Goal: Task Accomplishment & Management: Use online tool/utility

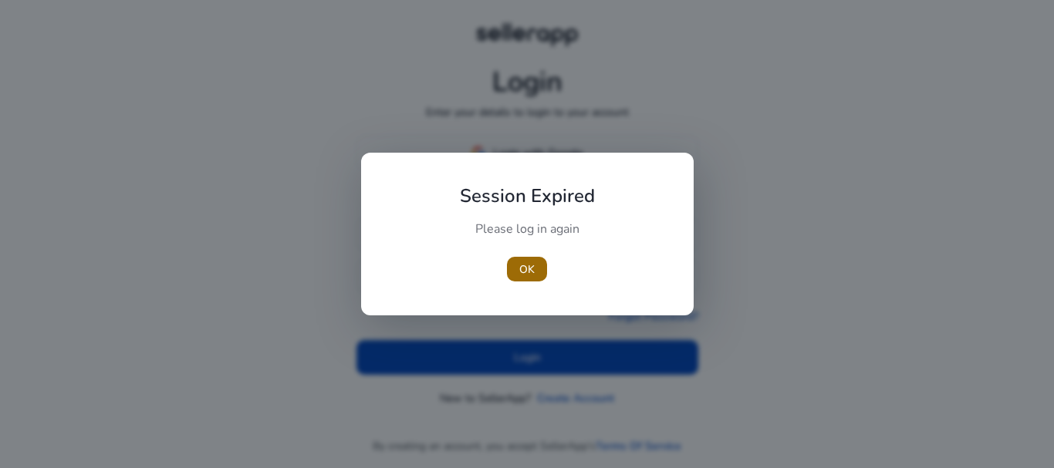
click at [533, 266] on span "OK" at bounding box center [526, 270] width 15 height 16
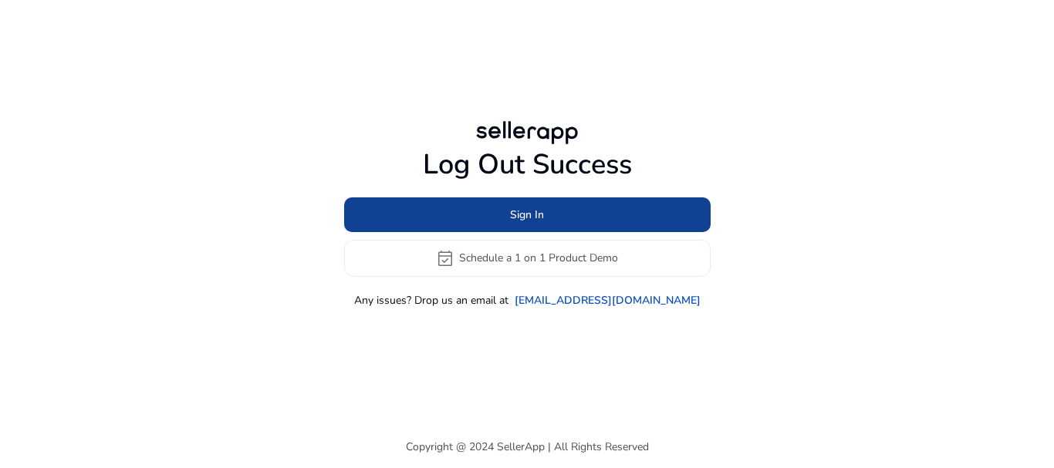
click at [555, 211] on span at bounding box center [527, 214] width 367 height 37
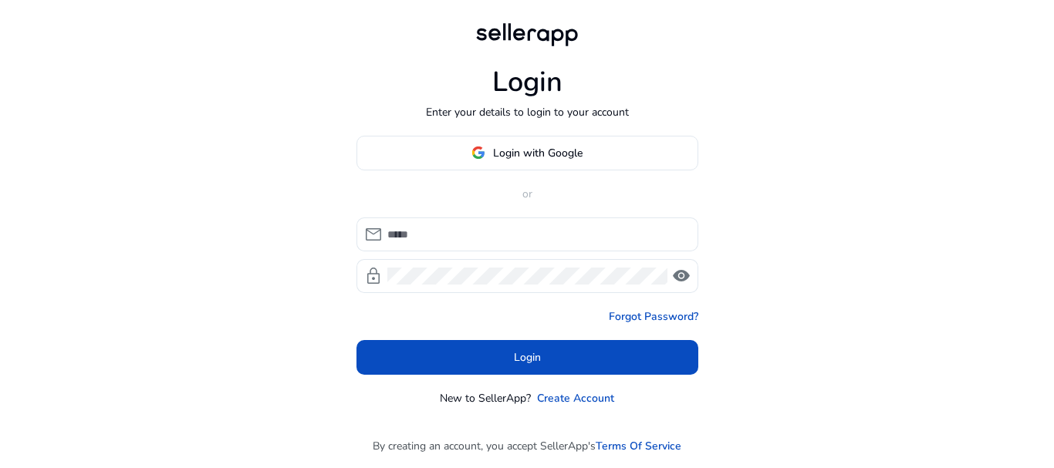
click at [506, 153] on span "Login with Google" at bounding box center [538, 153] width 90 height 16
click at [498, 154] on span "Login with Google" at bounding box center [538, 153] width 90 height 16
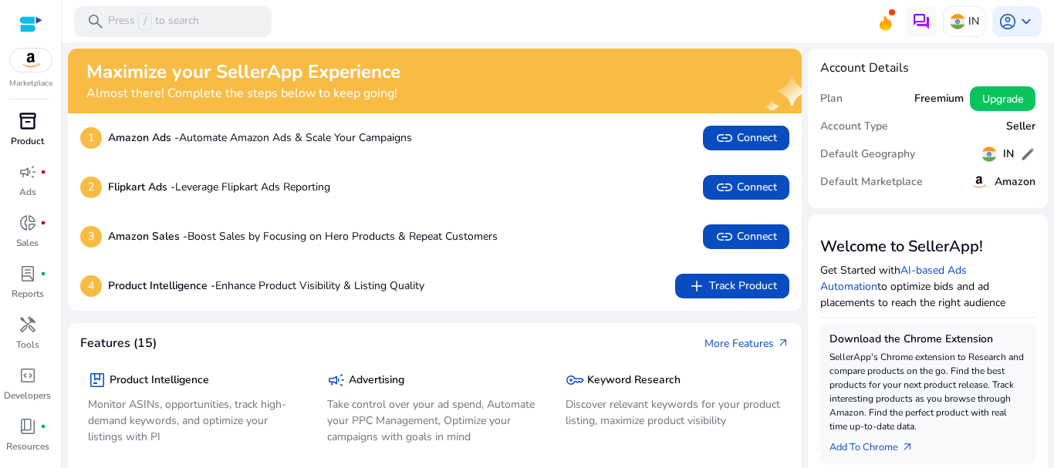
click at [35, 127] on span "inventory_2" at bounding box center [28, 121] width 19 height 19
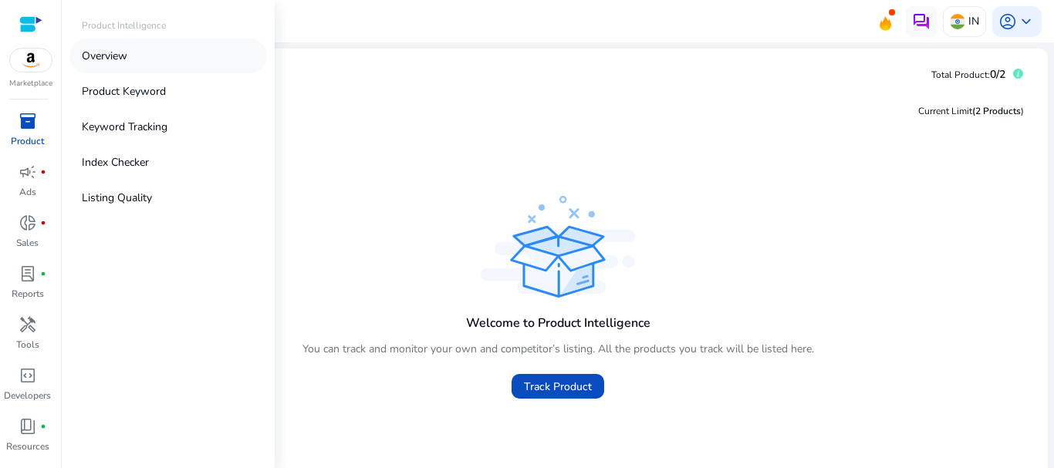
click at [120, 49] on p "Overview" at bounding box center [105, 56] width 46 height 16
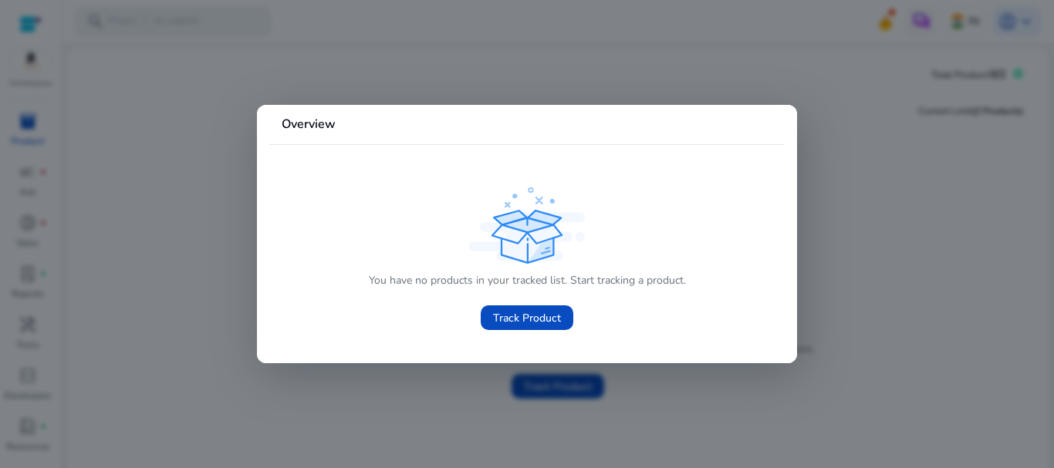
click at [152, 201] on div at bounding box center [527, 234] width 1054 height 468
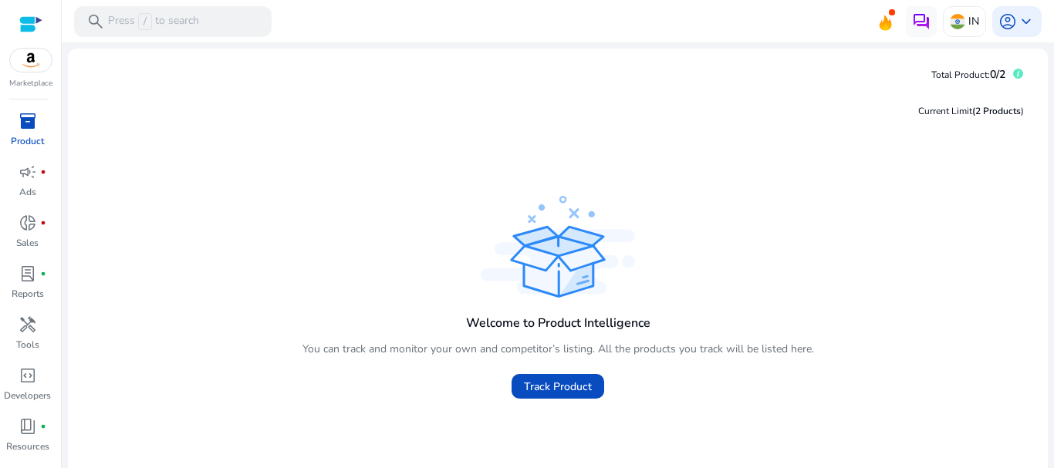
click at [112, 50] on mat-sidenav-container "Marketplace inventory_2 Product campaign fiber_manual_record Ads donut_small fi…" at bounding box center [527, 234] width 1054 height 468
click at [111, 50] on mat-card "Total Product: 0/2 Current Limit (2 Products ) Welcome to Product Intelligence …" at bounding box center [558, 288] width 980 height 478
click at [22, 130] on span "inventory_2" at bounding box center [28, 121] width 19 height 19
click at [566, 373] on span at bounding box center [558, 386] width 93 height 37
click at [569, 386] on span "Track Product" at bounding box center [558, 387] width 68 height 16
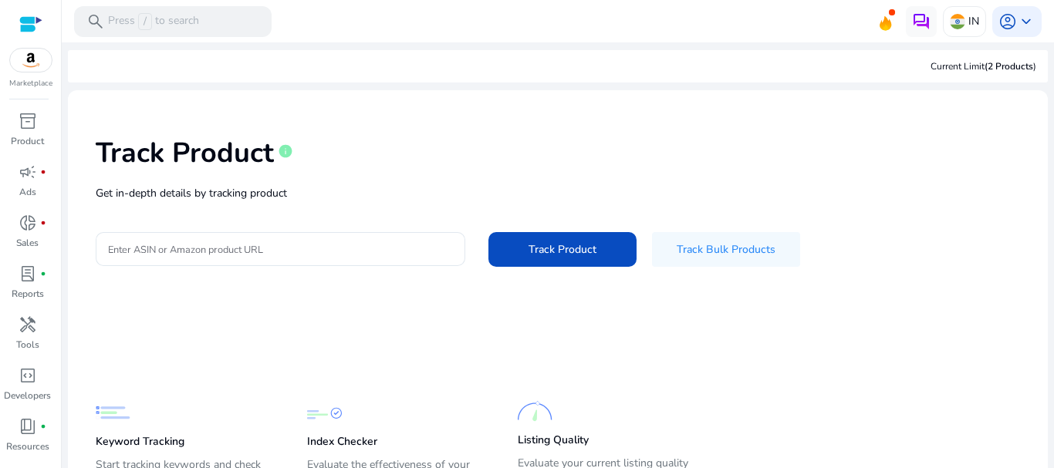
click at [249, 254] on input "Enter ASIN or Amazon product URL" at bounding box center [280, 249] width 345 height 17
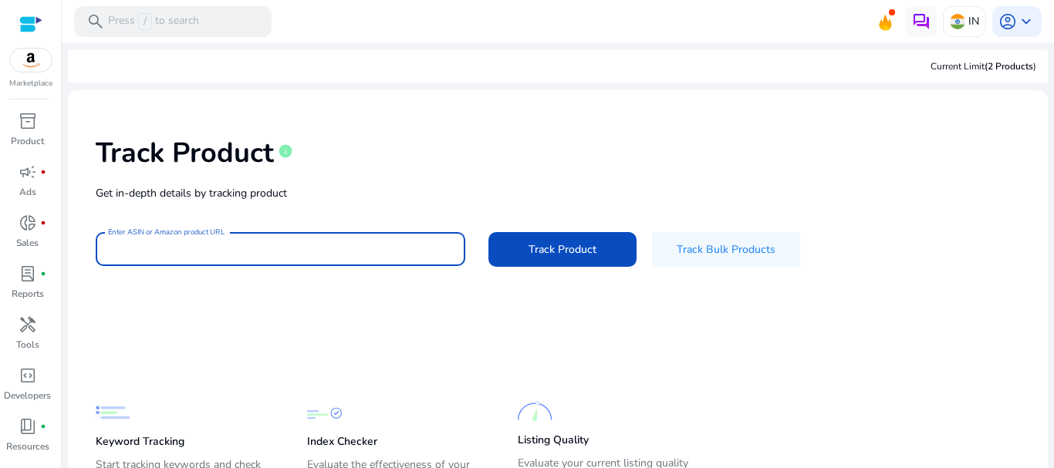
click at [217, 248] on input "Enter ASIN or Amazon product URL" at bounding box center [280, 249] width 345 height 17
paste input "**********"
click at [156, 239] on div "**********" at bounding box center [280, 249] width 345 height 34
type input "**********"
drag, startPoint x: 137, startPoint y: 235, endPoint x: 135, endPoint y: 243, distance: 8.8
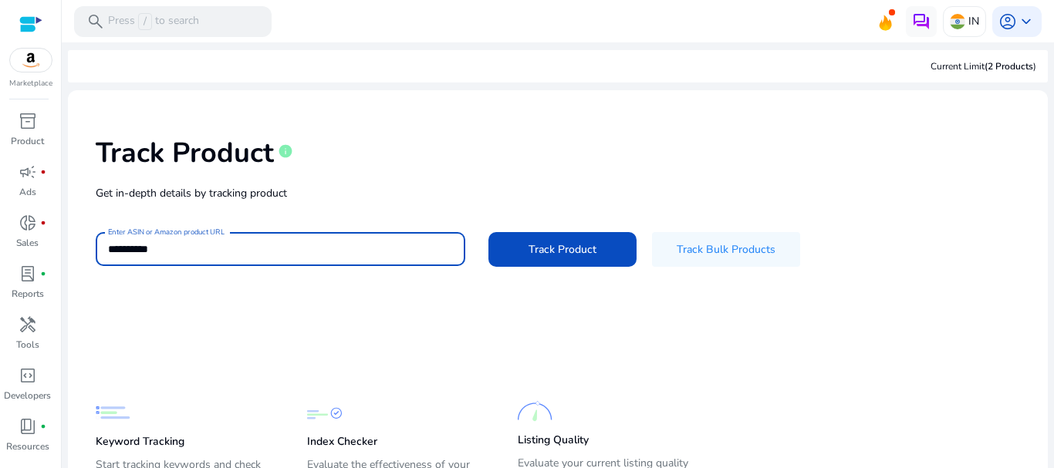
click at [135, 243] on div "**********" at bounding box center [280, 249] width 345 height 34
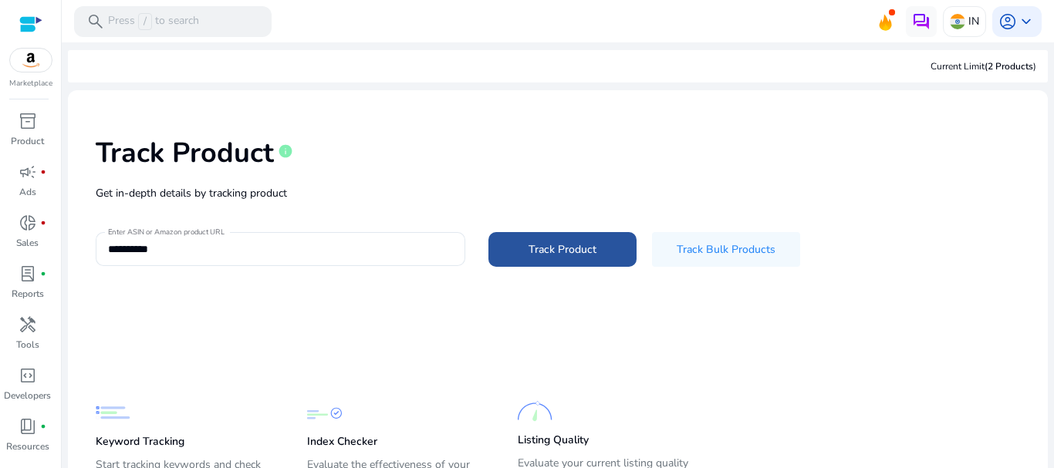
click at [539, 245] on span "Track Product" at bounding box center [563, 250] width 68 height 16
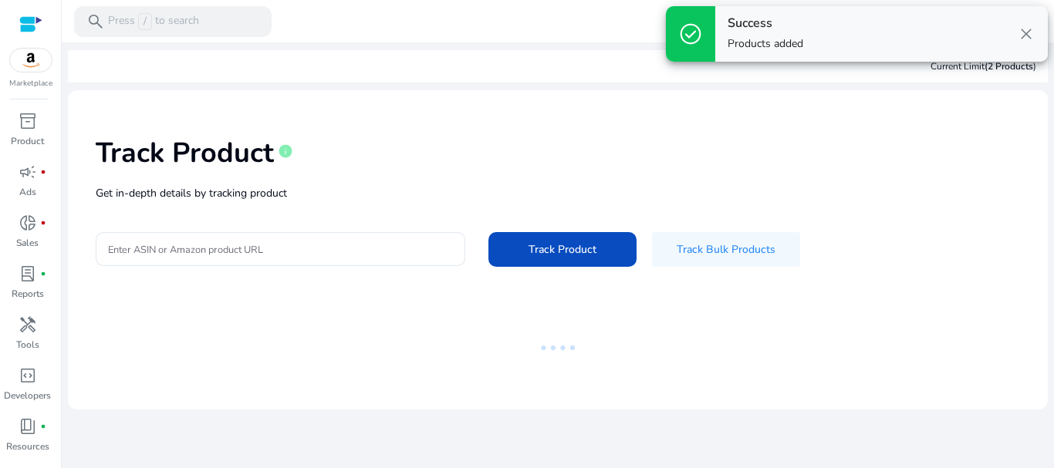
click at [1028, 27] on span "close" at bounding box center [1026, 34] width 19 height 19
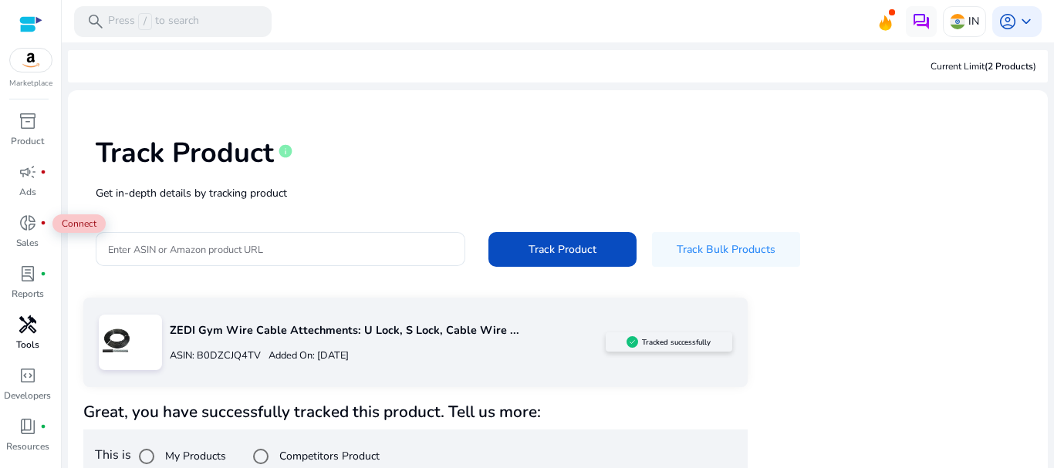
click at [36, 334] on span "handyman" at bounding box center [28, 325] width 19 height 19
click at [29, 334] on span "handyman" at bounding box center [28, 325] width 19 height 19
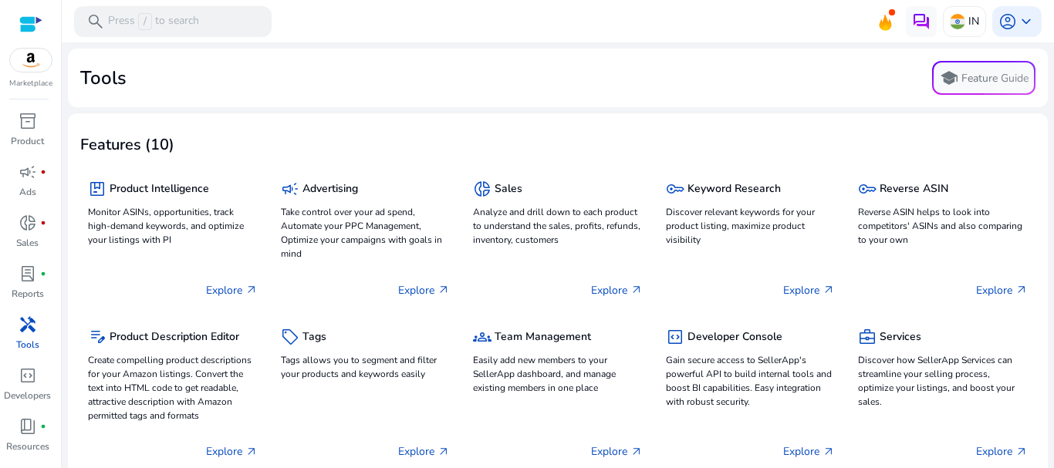
click at [542, 142] on div "Features (10)" at bounding box center [557, 143] width 955 height 35
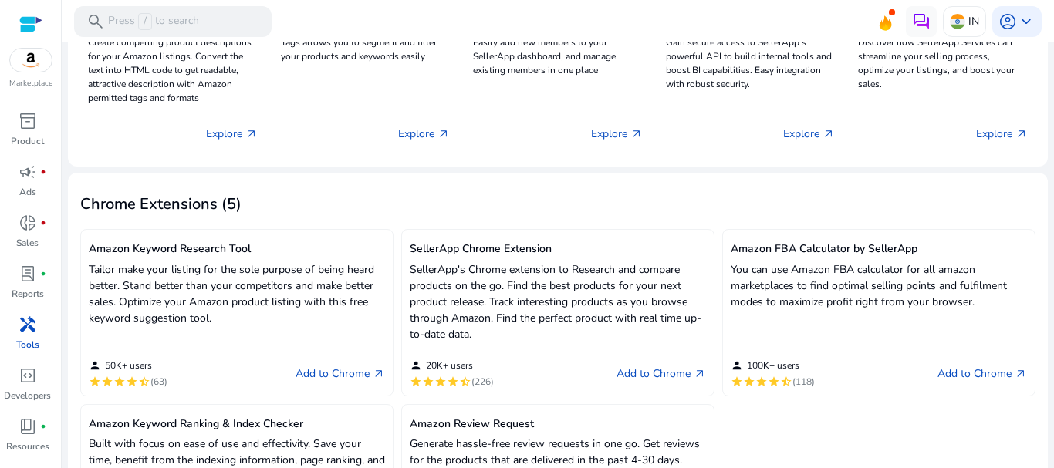
scroll to position [386, 0]
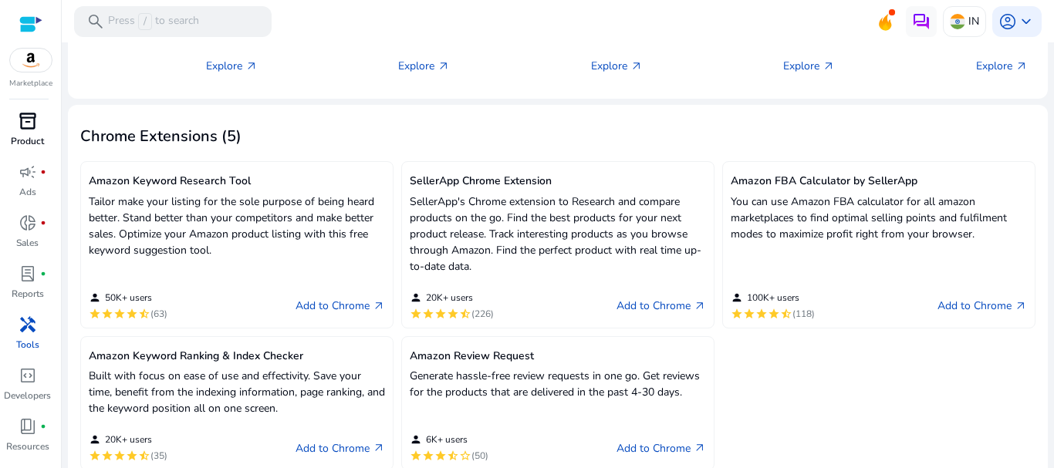
click at [28, 123] on span "inventory_2" at bounding box center [28, 121] width 19 height 19
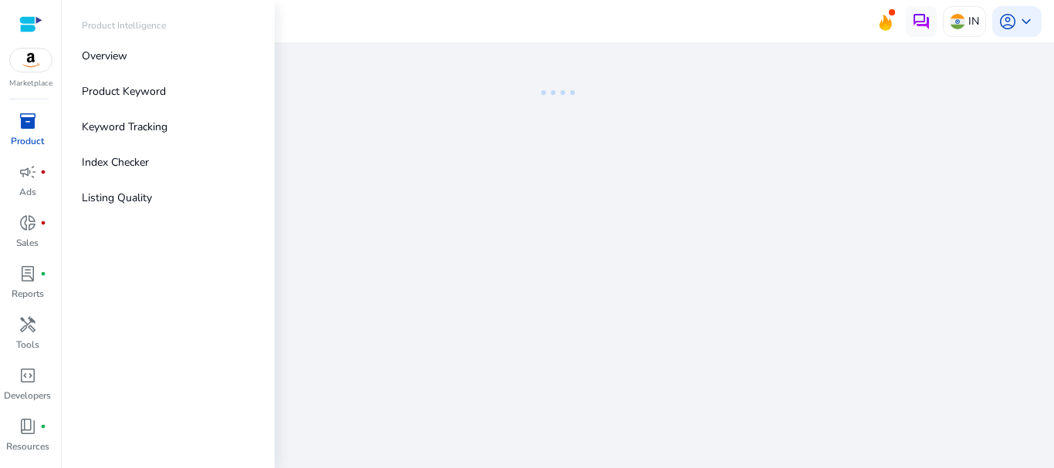
click at [21, 128] on span "inventory_2" at bounding box center [28, 121] width 19 height 19
